Goal: Information Seeking & Learning: Learn about a topic

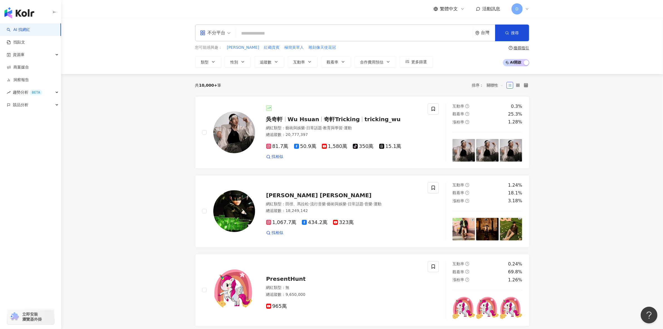
click at [360, 36] on input "search" at bounding box center [354, 33] width 232 height 11
type input "*"
type input "**"
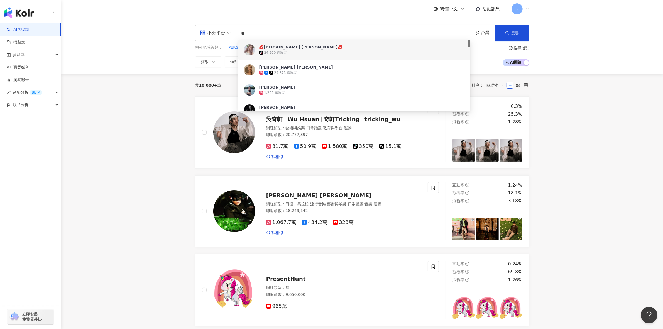
click at [313, 52] on div "tiktok-icon 24,200 追蹤者" at bounding box center [362, 53] width 206 height 6
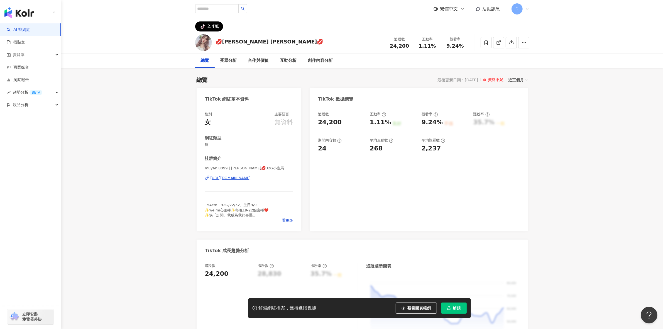
click at [205, 41] on img at bounding box center [203, 42] width 17 height 17
click at [213, 13] on input "search" at bounding box center [216, 8] width 43 height 9
type input "**"
click at [247, 7] on button "button" at bounding box center [242, 8] width 9 height 9
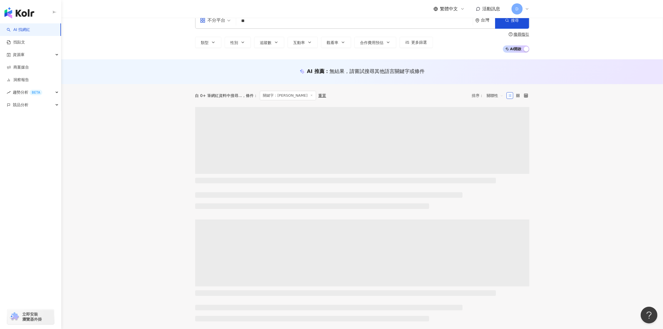
scroll to position [35, 0]
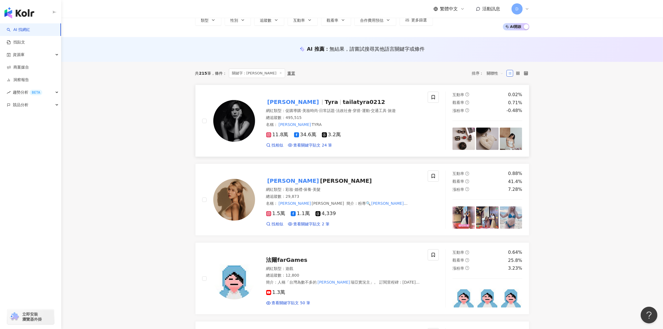
click at [325, 99] on span "Tyra" at bounding box center [331, 102] width 13 height 7
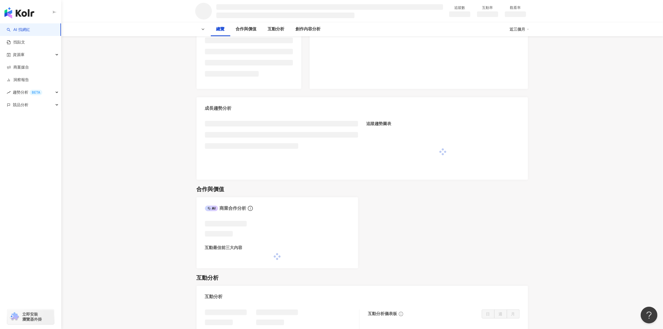
scroll to position [70, 0]
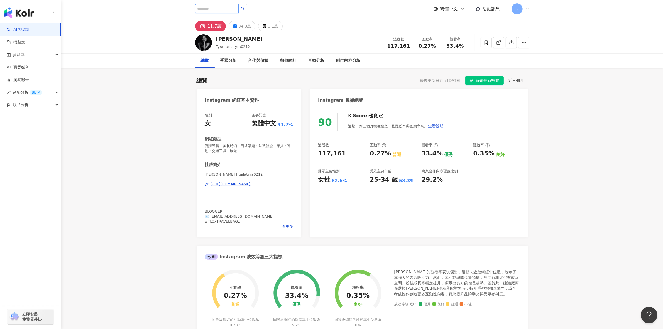
click at [212, 11] on input "search" at bounding box center [216, 8] width 43 height 9
type input "**"
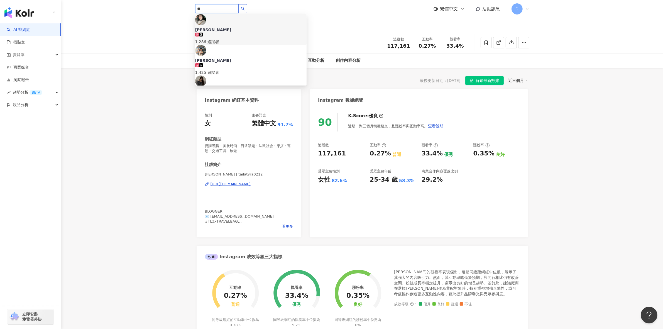
click at [247, 6] on button "button" at bounding box center [242, 8] width 9 height 9
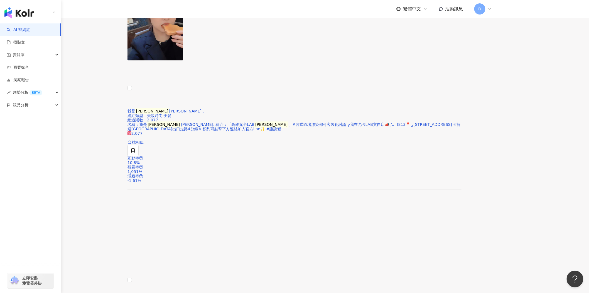
scroll to position [468, 0]
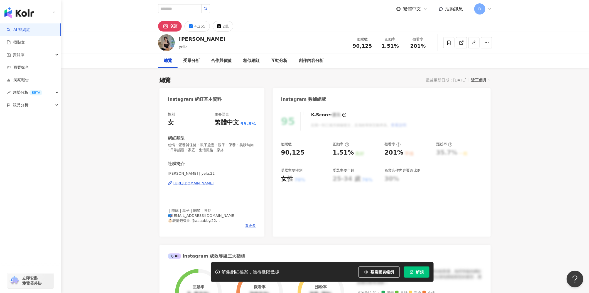
click at [173, 23] on div "9萬" at bounding box center [173, 26] width 7 height 8
click at [171, 25] on div "9萬" at bounding box center [173, 26] width 7 height 8
click at [166, 26] on icon at bounding box center [165, 25] width 1 height 1
click at [165, 26] on rect at bounding box center [165, 26] width 5 height 5
click at [417, 272] on span "解鎖" at bounding box center [420, 271] width 8 height 4
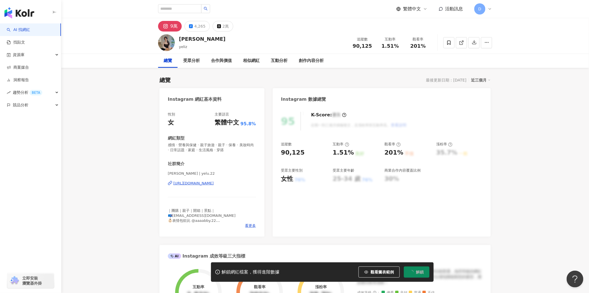
click at [169, 24] on icon at bounding box center [165, 26] width 7 height 7
click at [165, 26] on icon at bounding box center [165, 25] width 1 height 1
click at [171, 30] on button "9萬" at bounding box center [170, 26] width 24 height 11
click at [197, 184] on div "https://www.instagram.com/yelu.22/" at bounding box center [194, 183] width 40 height 5
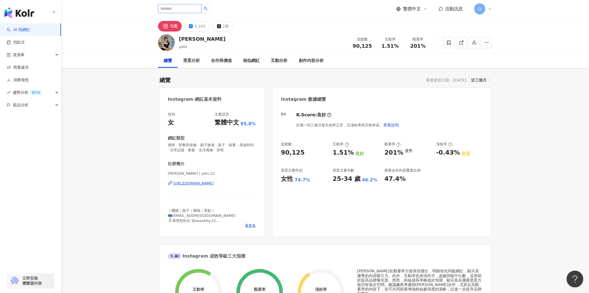
click at [179, 7] on input "search" at bounding box center [179, 8] width 43 height 9
type input "**"
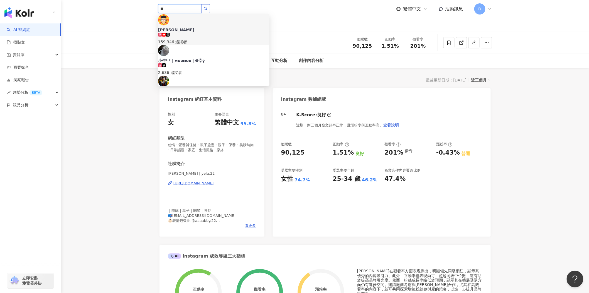
click at [210, 6] on button "button" at bounding box center [205, 8] width 9 height 9
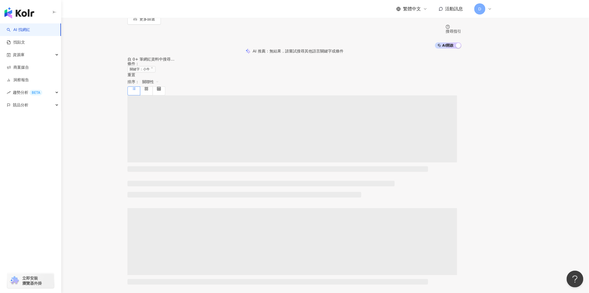
click at [556, 146] on main "不分平台 小牛 ** 台灣 搜尋 類型 性別 追蹤數 互動率 觀看率 合作費用預估 更多篩選 搜尋指引 AI 開啟 AI 關閉 AI 推薦 ： 無結果，請嘗試…" at bounding box center [294, 224] width 589 height 572
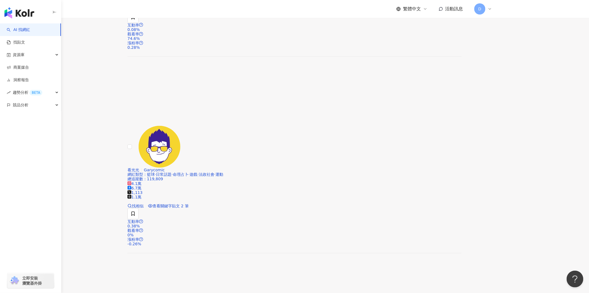
scroll to position [1061, 0]
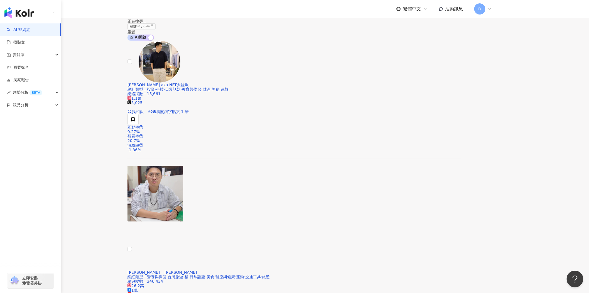
scroll to position [255, 0]
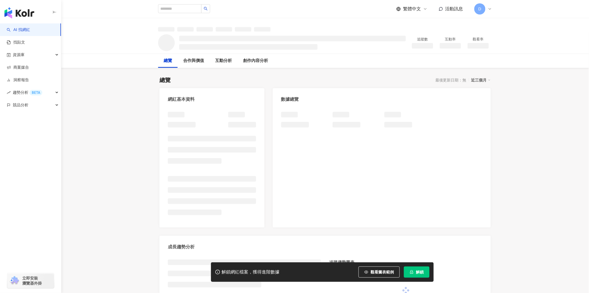
click at [419, 272] on span "解鎖" at bounding box center [420, 271] width 8 height 4
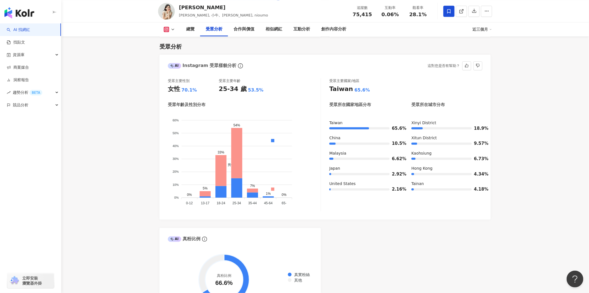
scroll to position [464, 0]
